Goal: Task Accomplishment & Management: Complete application form

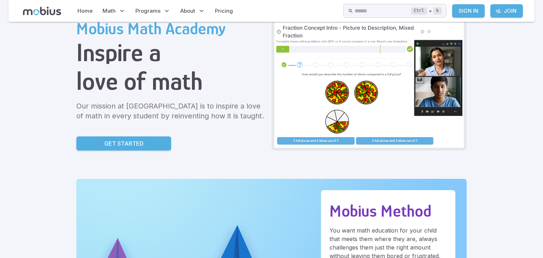
scroll to position [42, 0]
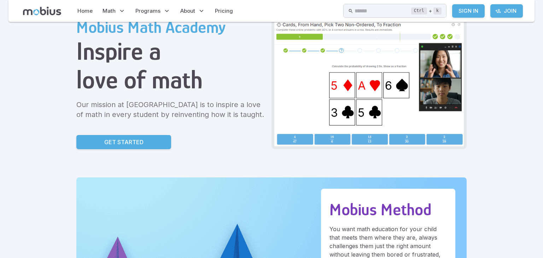
click at [104, 142] on p "Get Started" at bounding box center [123, 142] width 39 height 8
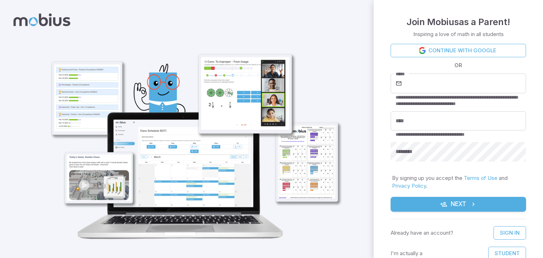
click at [414, 48] on link "Continue with Google" at bounding box center [458, 50] width 135 height 13
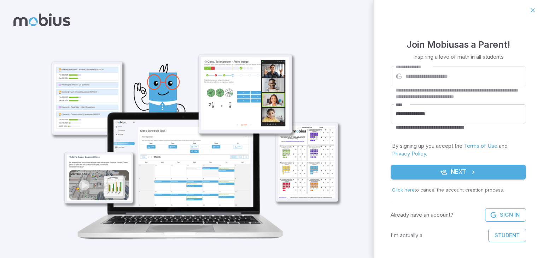
click at [405, 177] on button "Next" at bounding box center [458, 172] width 135 height 15
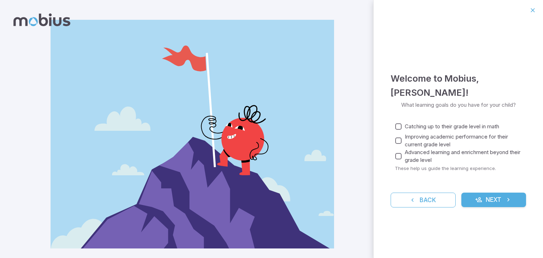
click at [481, 193] on button "Next" at bounding box center [493, 200] width 65 height 15
click at [402, 147] on label "Improving academic performance for their current grade level" at bounding box center [456, 141] width 128 height 16
click at [489, 200] on button "Next" at bounding box center [493, 200] width 65 height 15
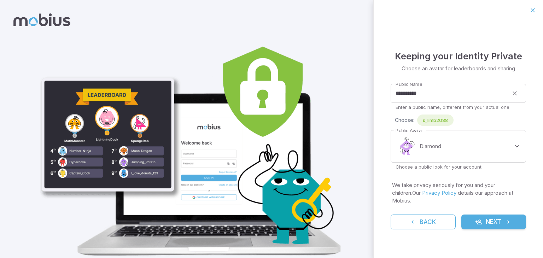
click at [475, 220] on icon "submit" at bounding box center [478, 221] width 7 height 7
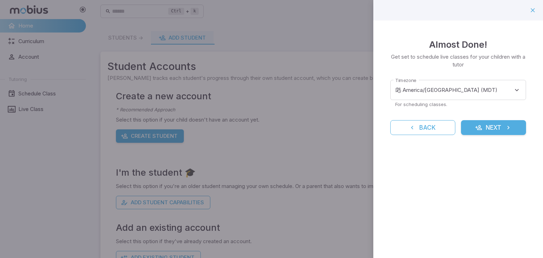
click at [497, 126] on button "Next" at bounding box center [493, 127] width 65 height 15
